Goal: Find specific page/section

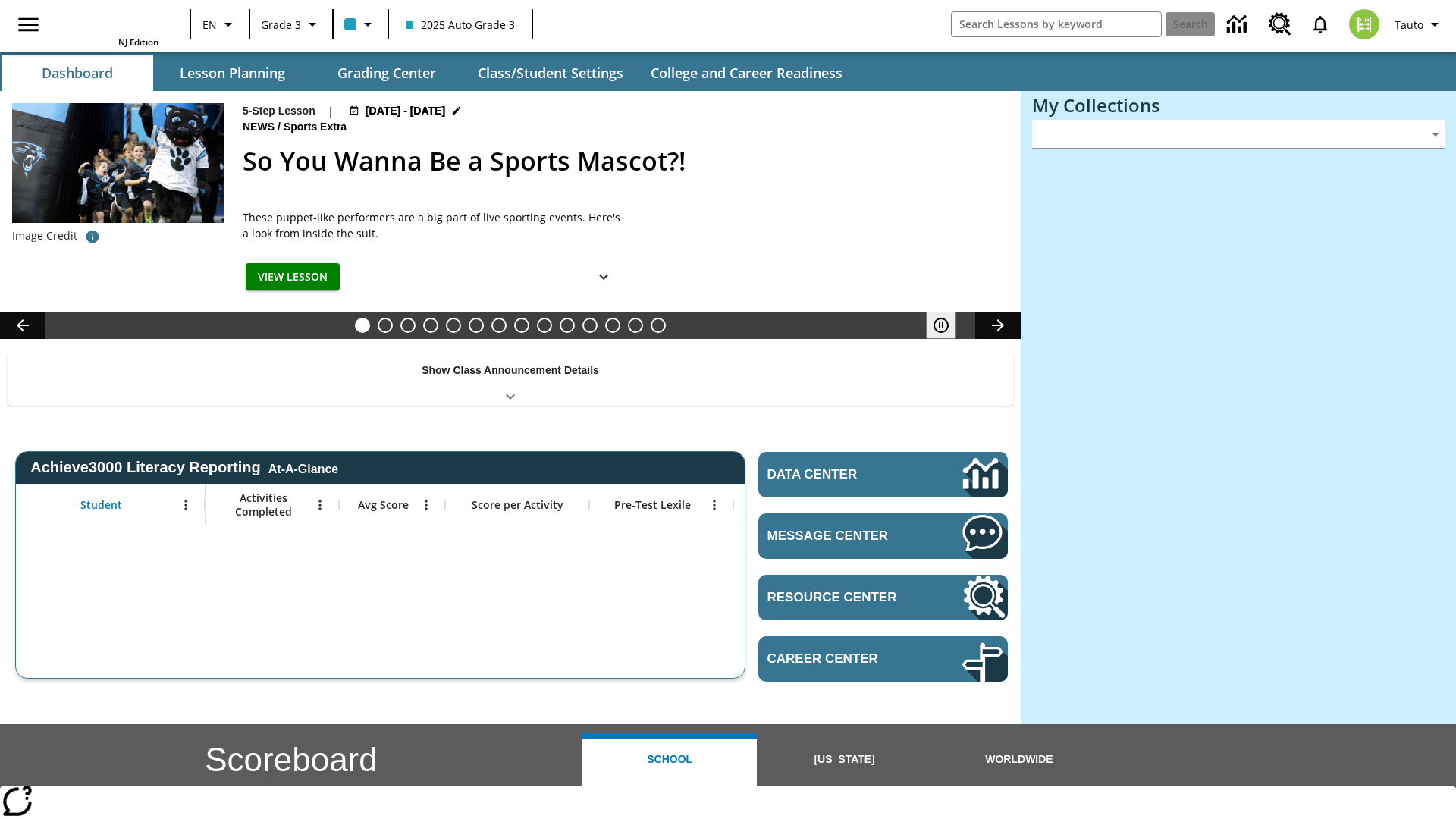
type input "-1"
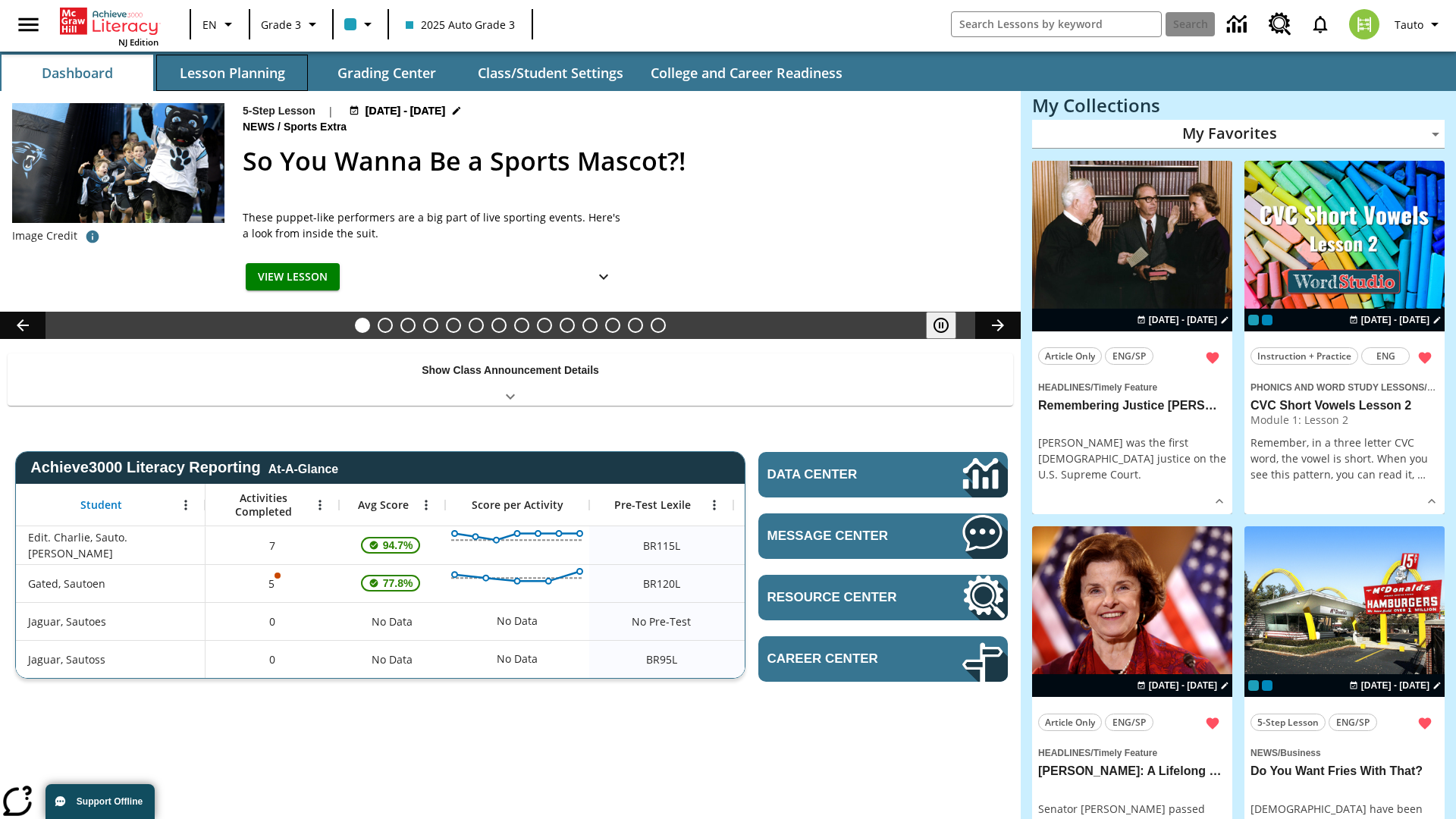
click at [232, 73] on button "Lesson Planning" at bounding box center [231, 72] width 151 height 37
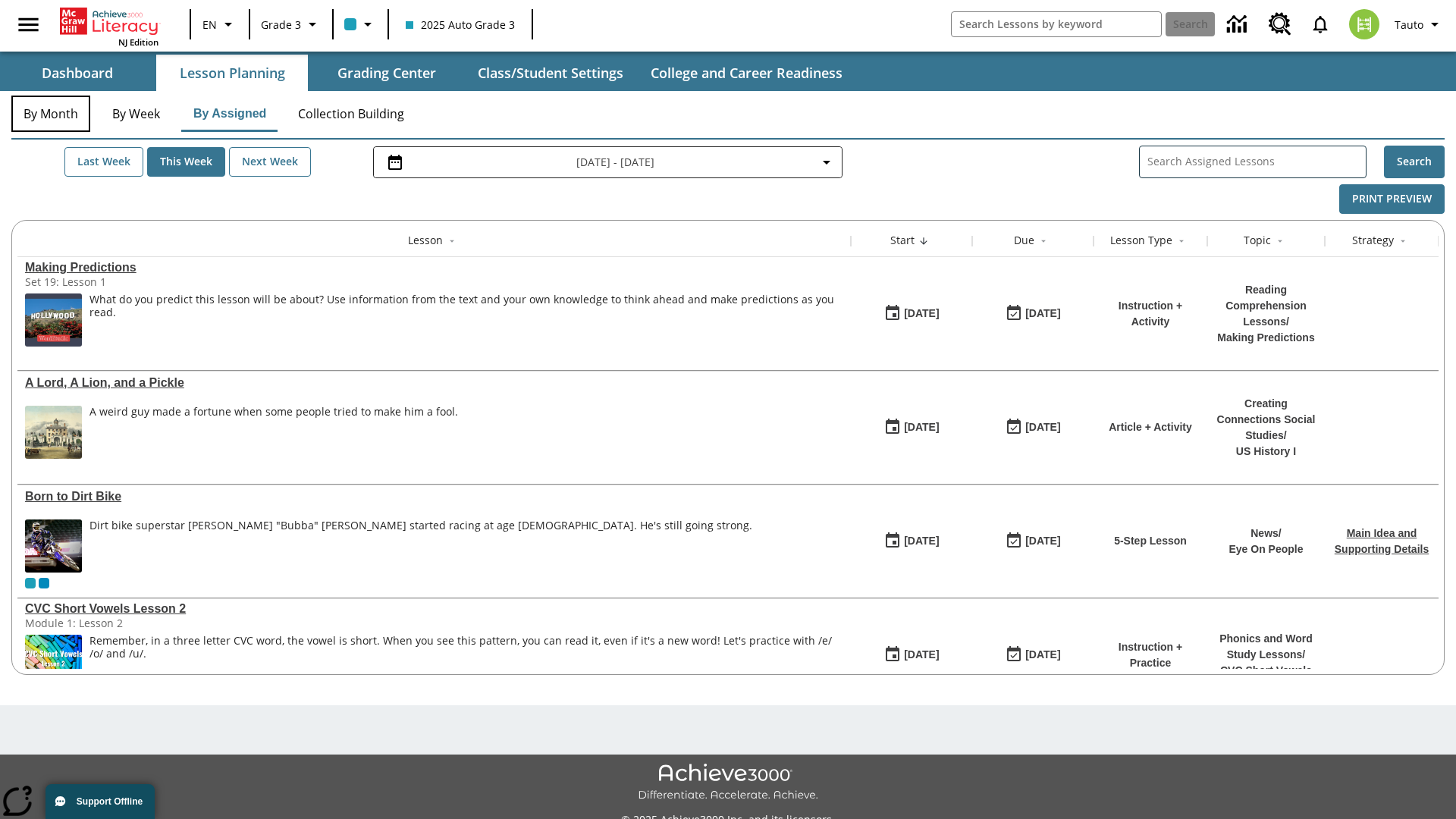
click at [50, 114] on button "By Month" at bounding box center [51, 114] width 79 height 37
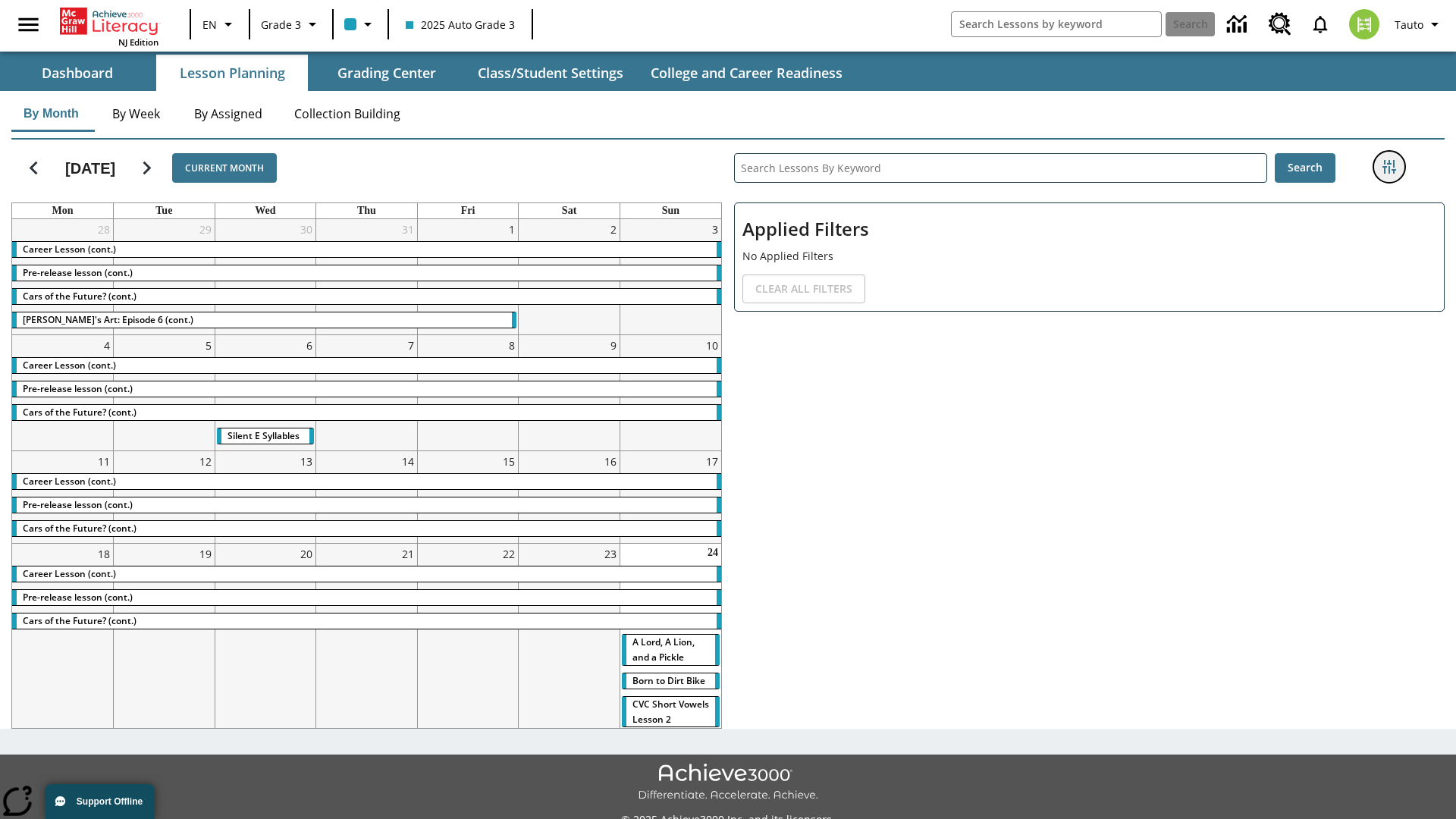
click at [1388, 167] on icon "Filters Side menu" at bounding box center [1389, 167] width 14 height 14
